Goal: Book appointment/travel/reservation

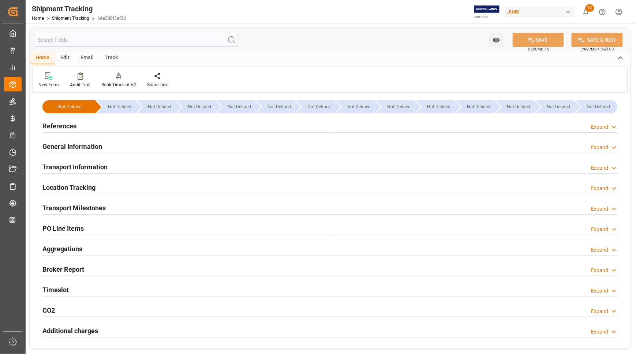
scroll to position [91, 0]
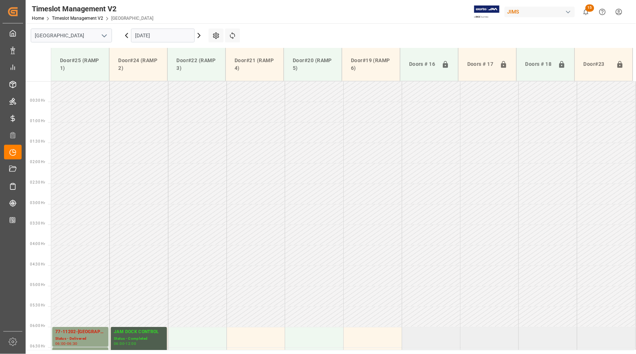
scroll to position [271, 0]
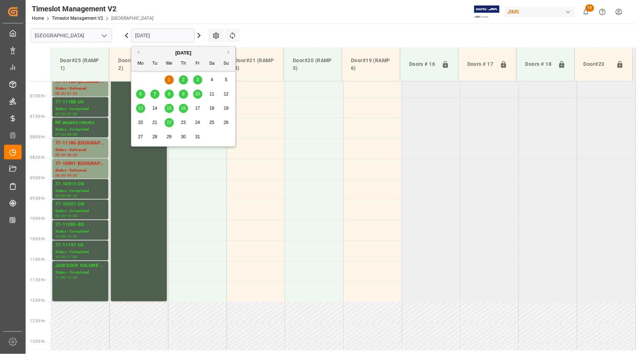
click at [162, 38] on input "[DATE]" at bounding box center [163, 36] width 64 height 14
click at [153, 93] on div "7" at bounding box center [154, 94] width 9 height 9
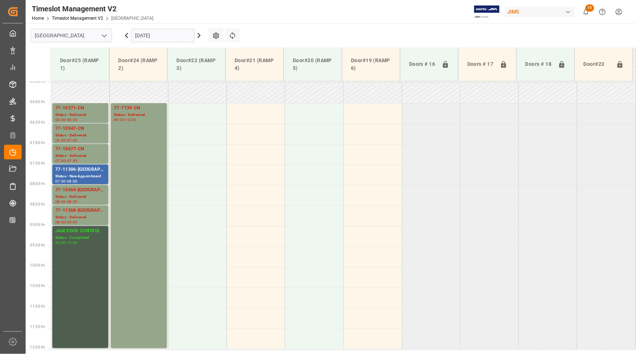
scroll to position [220, 0]
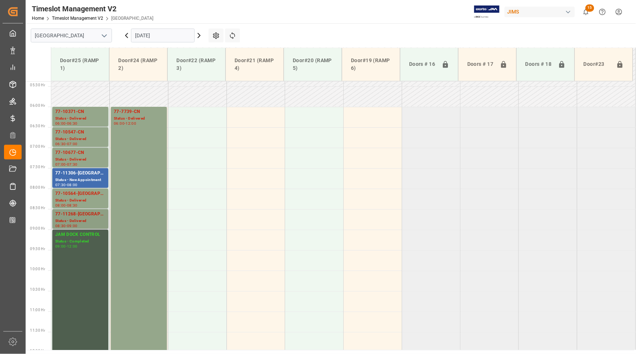
click at [79, 214] on div "77-11268-US" at bounding box center [80, 214] width 50 height 7
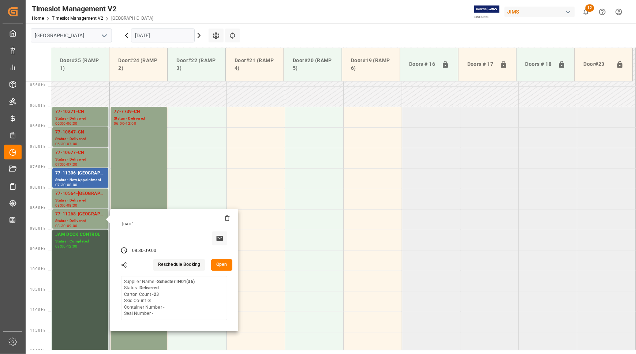
scroll to position [174, 0]
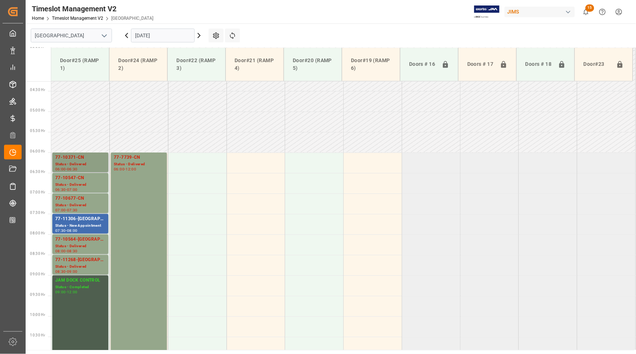
click at [72, 159] on div "77-10371-CN" at bounding box center [80, 157] width 50 height 7
click at [70, 217] on div "77-11306-US" at bounding box center [80, 218] width 50 height 7
click at [72, 240] on div "77-10564-US" at bounding box center [80, 239] width 50 height 7
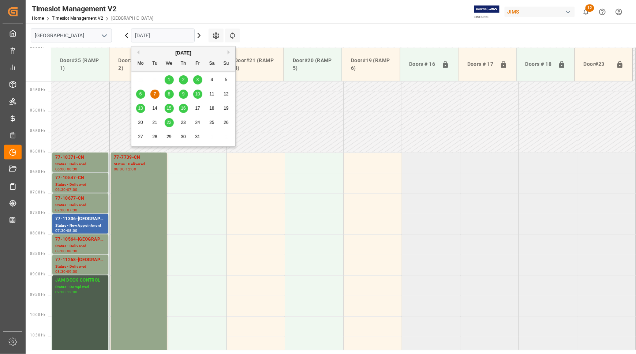
click at [140, 38] on input "07-10-2025" at bounding box center [163, 36] width 64 height 14
click at [169, 95] on span "8" at bounding box center [169, 93] width 3 height 5
